Goal: Complete application form: Complete application form

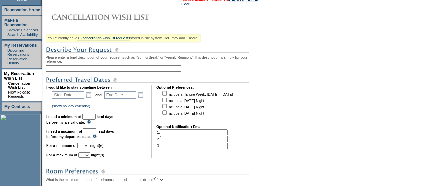
scroll to position [97, 0]
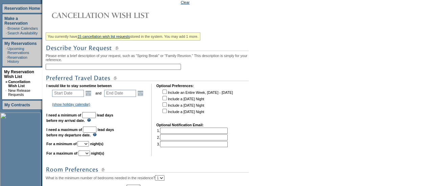
click at [125, 67] on input "text" at bounding box center [113, 67] width 135 height 6
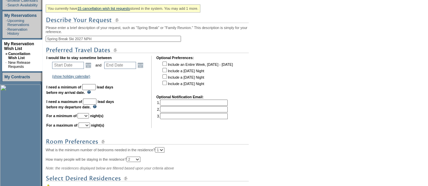
scroll to position [126, 0]
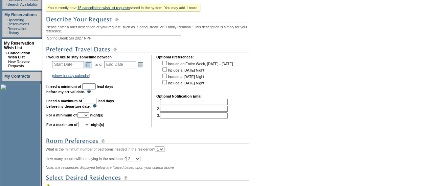
type input "Spring Break Ski 2027 NPH"
click at [91, 68] on link "Open the calendar popup." at bounding box center [88, 64] width 7 height 7
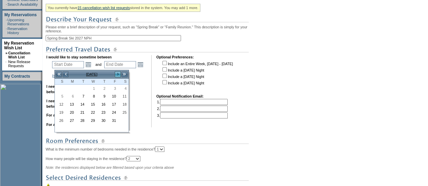
click at [118, 74] on link ">" at bounding box center [117, 74] width 7 height 7
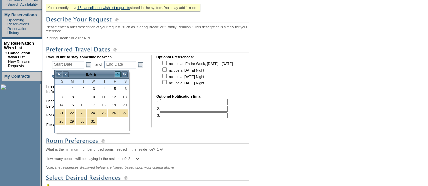
click at [118, 74] on link ">" at bounding box center [117, 74] width 7 height 7
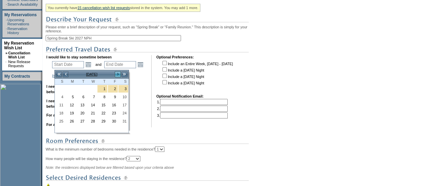
click at [118, 74] on link ">" at bounding box center [117, 74] width 7 height 7
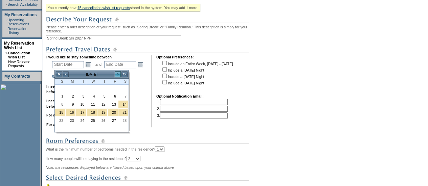
click at [118, 74] on link ">" at bounding box center [117, 74] width 7 height 7
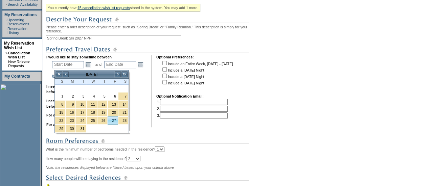
click at [111, 120] on link "27" at bounding box center [113, 120] width 10 height 7
type input "[DATE]"
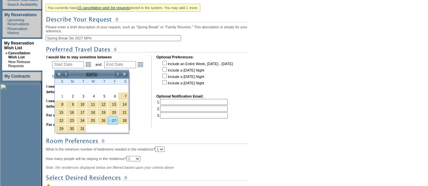
type input "176"
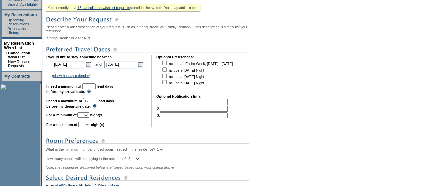
click at [144, 68] on td "Open the calendar popup. << < [DATE] > >> S M T W T F S 1 2 3 4 5 6 7 8 9 10 11…" at bounding box center [140, 64] width 9 height 7
click at [143, 67] on link "Open the calendar popup." at bounding box center [140, 64] width 7 height 7
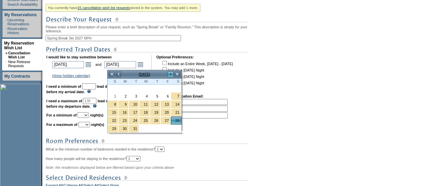
click at [172, 75] on link ">" at bounding box center [170, 74] width 7 height 7
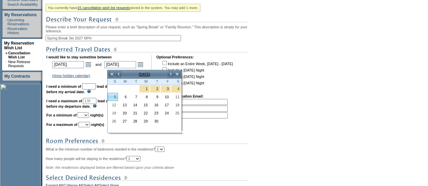
click at [115, 97] on link "5" at bounding box center [113, 96] width 10 height 7
type input "[DATE]"
type input "184"
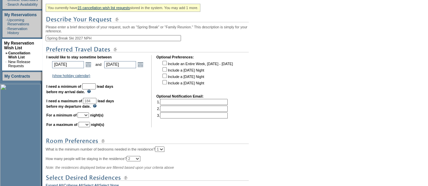
click at [96, 90] on input "text" at bounding box center [89, 87] width 14 height 6
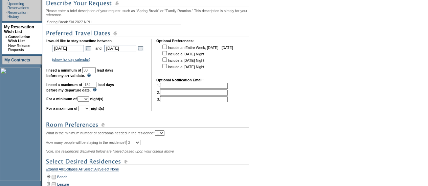
scroll to position [143, 0]
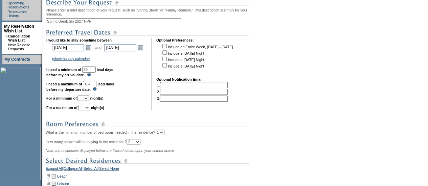
type input "30"
click at [96, 87] on input "184" at bounding box center [90, 84] width 14 height 6
type input "180"
click at [91, 49] on link "Open the calendar popup." at bounding box center [88, 47] width 7 height 7
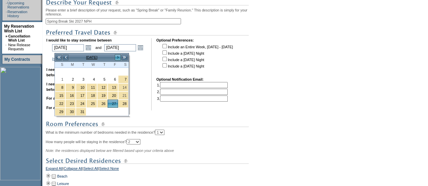
click at [117, 56] on link ">" at bounding box center [117, 57] width 7 height 7
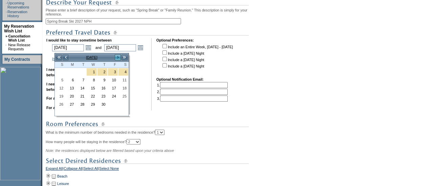
click at [117, 56] on link ">" at bounding box center [117, 57] width 7 height 7
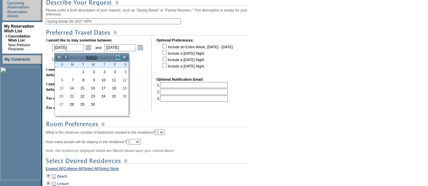
click at [117, 56] on link ">" at bounding box center [117, 57] width 7 height 7
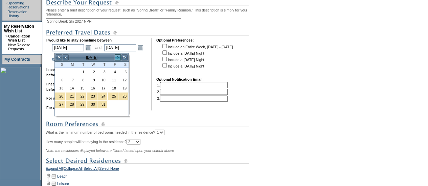
click at [117, 56] on link ">" at bounding box center [117, 57] width 7 height 7
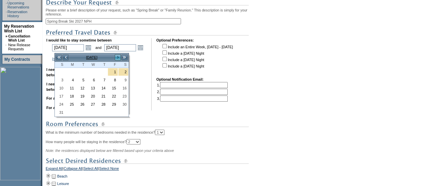
click at [117, 56] on link ">" at bounding box center [117, 57] width 7 height 7
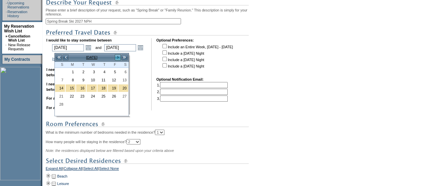
click at [117, 56] on link ">" at bounding box center [117, 57] width 7 height 7
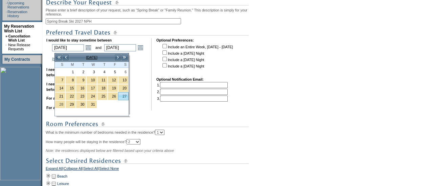
click at [121, 94] on link "27" at bounding box center [123, 96] width 10 height 7
type input "[DATE]"
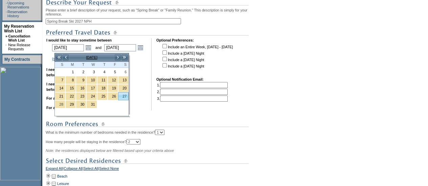
type input "541"
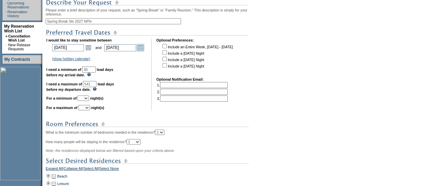
click at [141, 51] on link "Open the calendar popup." at bounding box center [140, 47] width 7 height 7
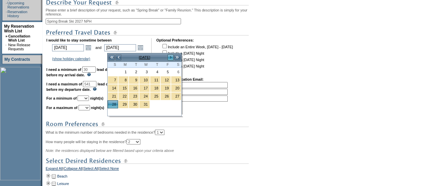
click at [170, 57] on link ">" at bounding box center [170, 57] width 7 height 7
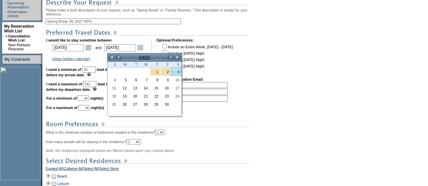
click at [177, 74] on link "3" at bounding box center [176, 71] width 10 height 7
type input "[DATE]"
type input "547"
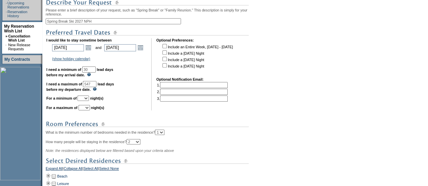
drag, startPoint x: 106, startPoint y: 85, endPoint x: 81, endPoint y: 86, distance: 25.0
click at [81, 86] on td "I would like to stay sometime between [DATE] [DATE] Open the calendar popup. <<…" at bounding box center [96, 74] width 100 height 72
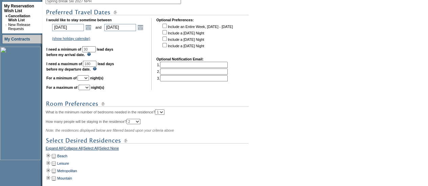
scroll to position [164, 0]
type input "180"
click at [89, 80] on select "1 2 3 4 5 6 7 8 9 10 11 12 13 14" at bounding box center [82, 77] width 11 height 5
select select "7"
click at [86, 78] on select "1 2 3 4 5 6 7 8 9 10 11 12 13 14" at bounding box center [82, 77] width 11 height 5
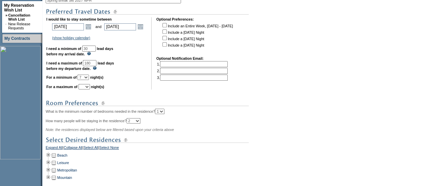
click at [90, 90] on select "1 2 3 4 5 6 7 8 9 10 11 12 13 14" at bounding box center [83, 86] width 11 height 5
select select "7"
click at [87, 87] on select "1 2 3 4 5 6 7 8 9 10 11 12 13 14" at bounding box center [83, 86] width 11 height 5
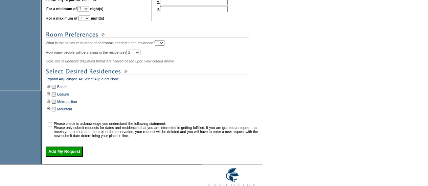
scroll to position [236, 0]
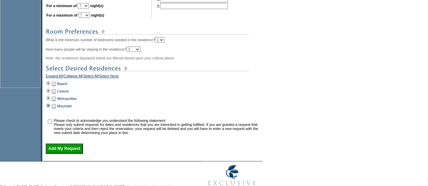
click at [51, 110] on td at bounding box center [48, 105] width 5 height 7
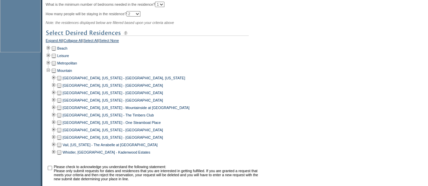
scroll to position [274, 0]
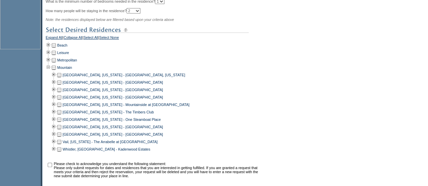
click at [61, 146] on td at bounding box center [58, 141] width 5 height 7
click at [62, 94] on td at bounding box center [58, 89] width 5 height 7
click at [62, 86] on td at bounding box center [58, 82] width 5 height 7
click at [62, 116] on td at bounding box center [58, 112] width 5 height 7
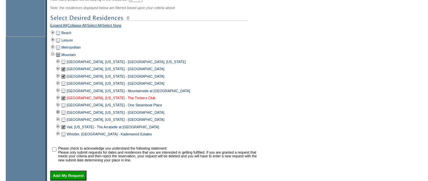
scroll to position [306, 0]
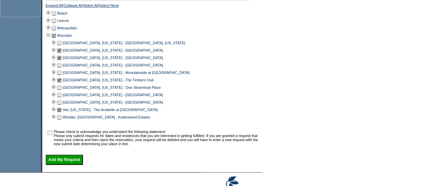
click at [52, 135] on input "checkbox" at bounding box center [50, 133] width 4 height 4
checkbox input "true"
click at [65, 163] on input "Add My Request" at bounding box center [64, 160] width 37 height 10
